Goal: Transaction & Acquisition: Purchase product/service

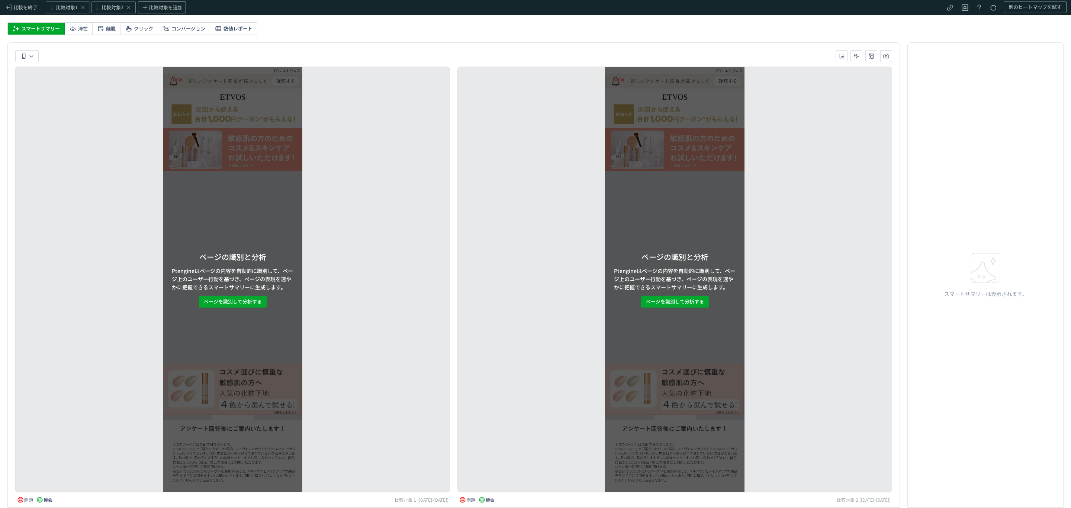
click at [658, 295] on div "ページの識別と分析 Ptengineはページの内容を自動的に識別して、ページ上のユーザー行動を基づき、ページの表現を速やかに把握できるスマートサマリーに生成し…" at bounding box center [674, 279] width 139 height 425
click at [658, 302] on span "ページを識別して分析する" at bounding box center [675, 302] width 58 height 12
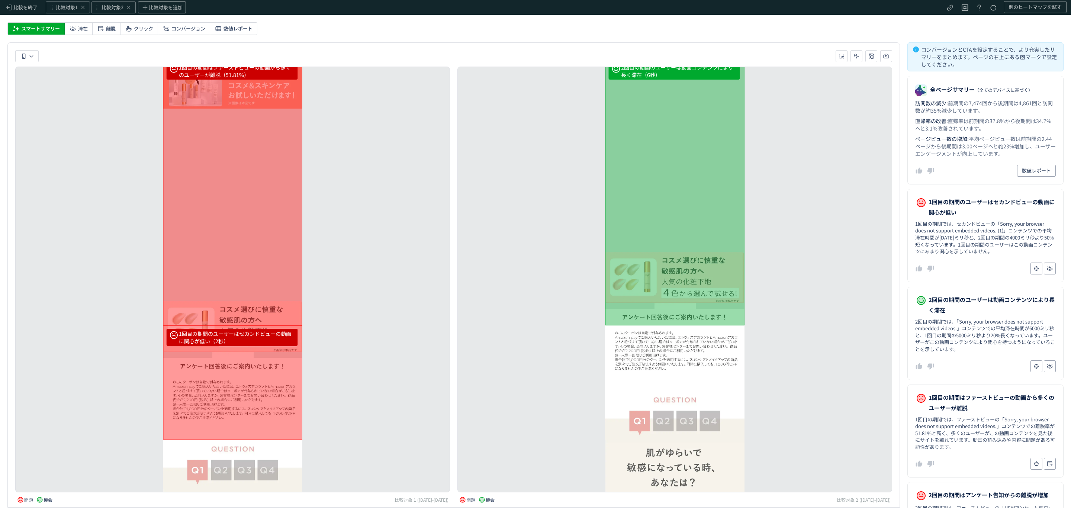
scroll to position [112, 0]
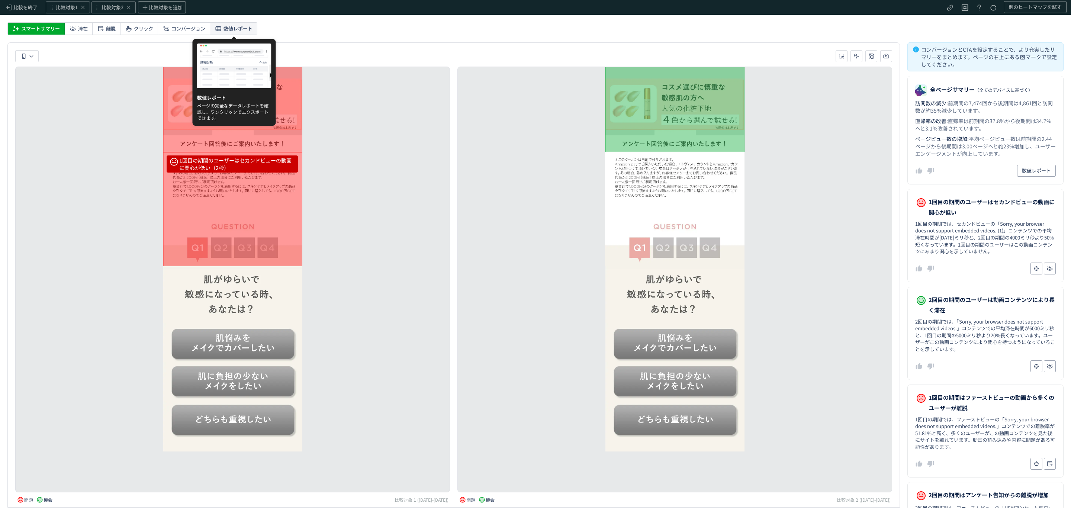
click at [237, 27] on span "数値レポート" at bounding box center [237, 29] width 29 height 12
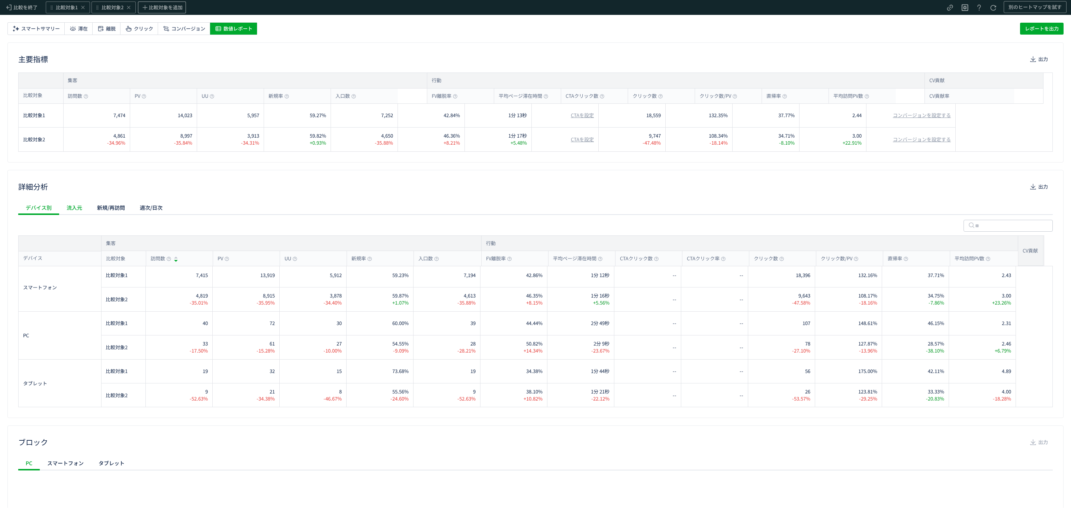
click at [78, 207] on div "流入元" at bounding box center [74, 207] width 30 height 15
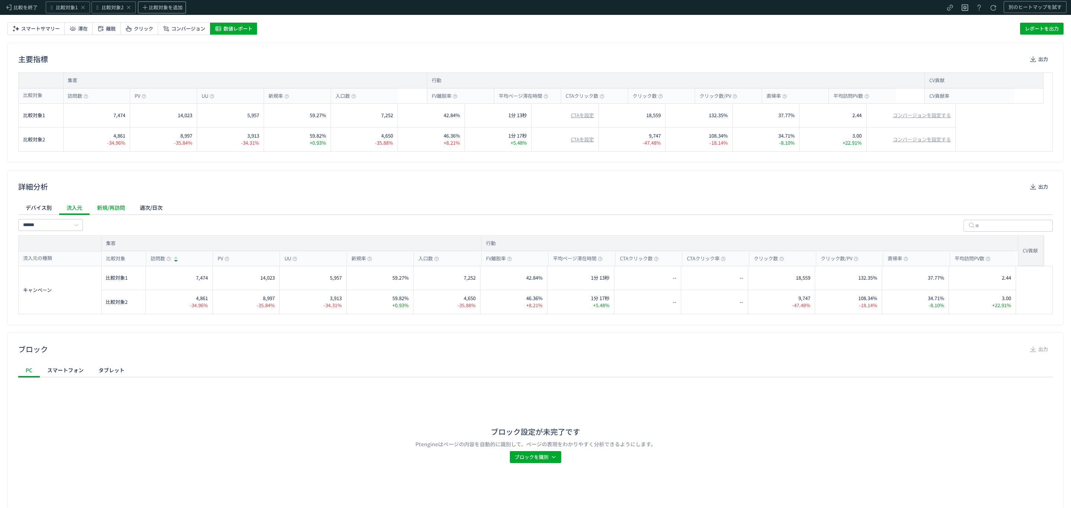
click at [104, 210] on div "新規/再訪問" at bounding box center [111, 207] width 43 height 15
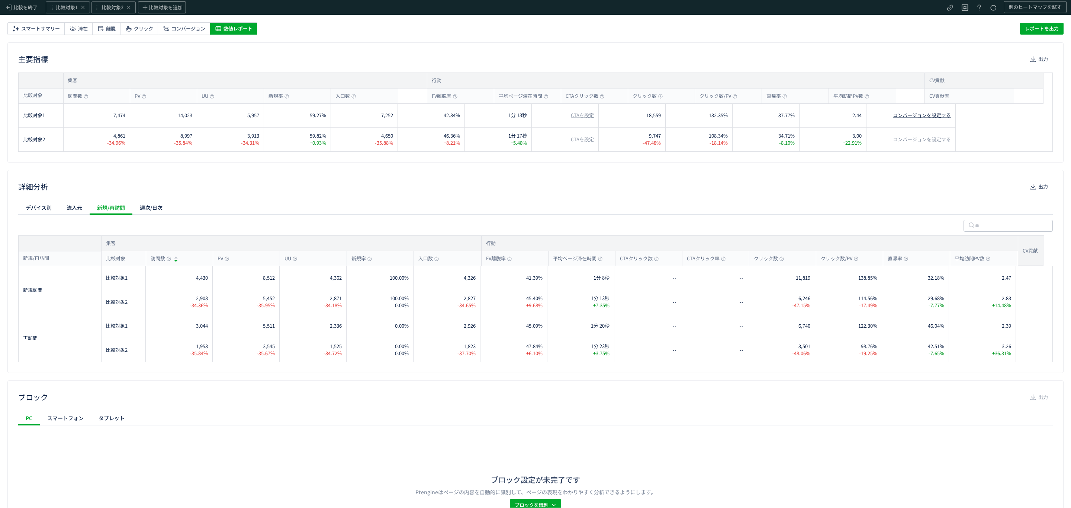
click at [932, 113] on span "コンバージョンを設定する" at bounding box center [922, 115] width 58 height 7
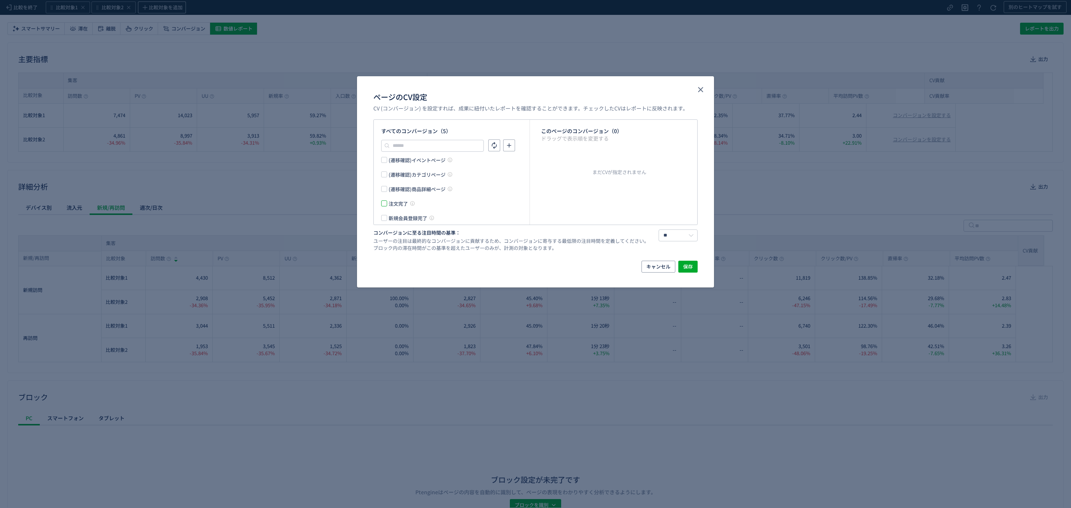
click at [384, 204] on span "ページのCV設定" at bounding box center [384, 203] width 6 height 6
click at [686, 269] on span "保存" at bounding box center [688, 267] width 10 height 12
